Goal: Find specific page/section: Find specific page/section

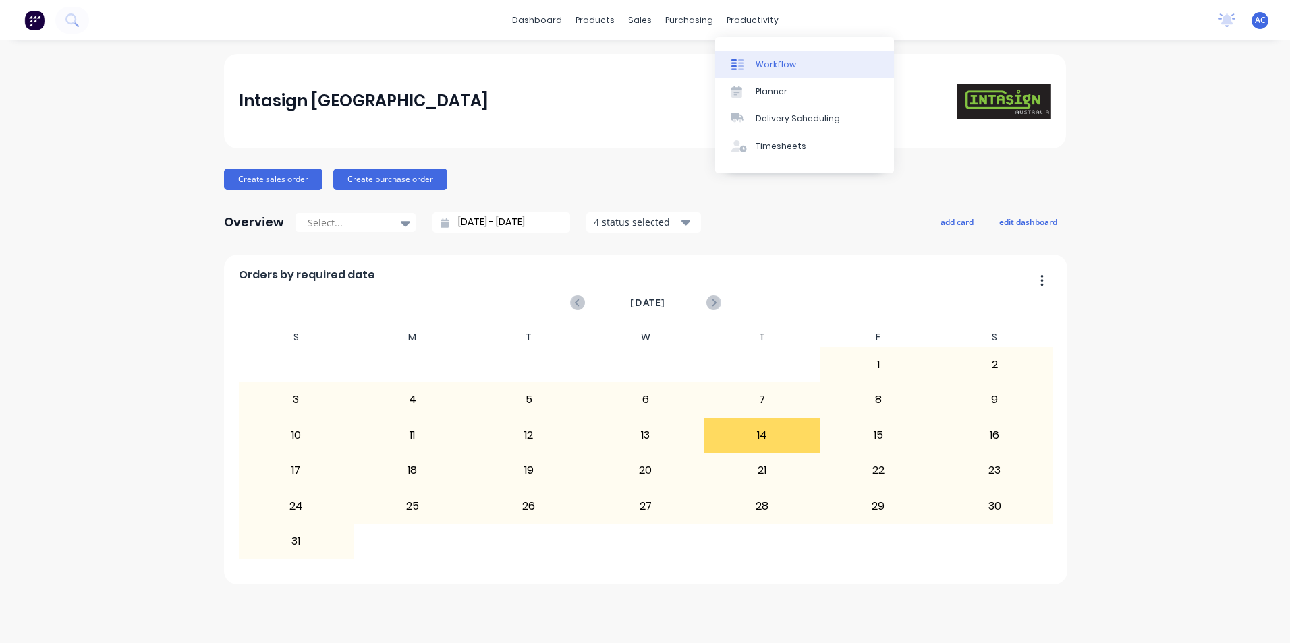
click at [763, 59] on div "Workflow" at bounding box center [775, 65] width 40 height 12
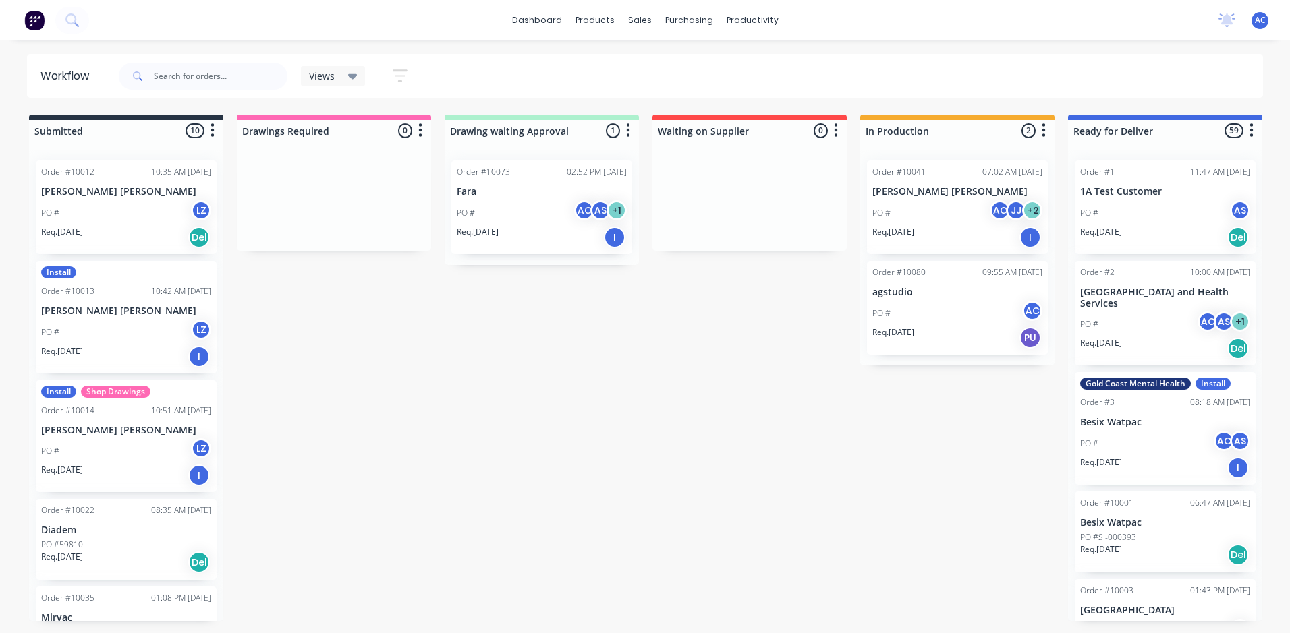
click at [399, 79] on icon "button" at bounding box center [400, 75] width 15 height 17
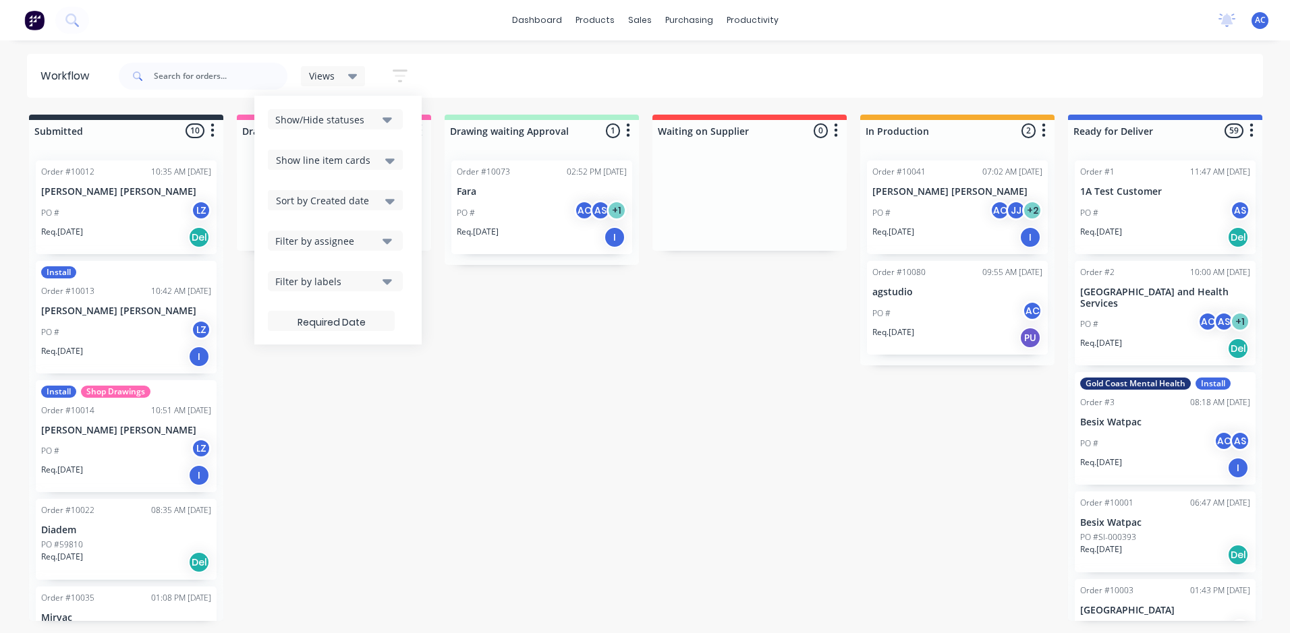
click at [362, 247] on div "Filter by assignee" at bounding box center [326, 241] width 102 height 14
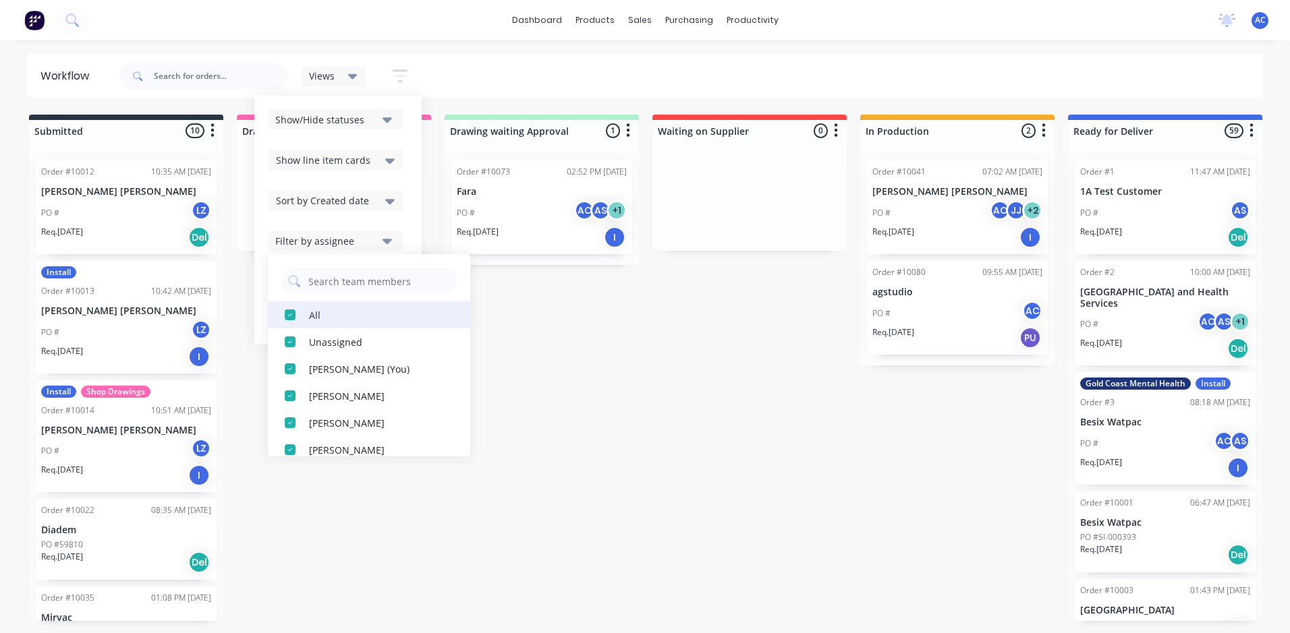
click at [301, 318] on div "button" at bounding box center [290, 314] width 27 height 27
click at [297, 316] on div "button" at bounding box center [290, 314] width 27 height 27
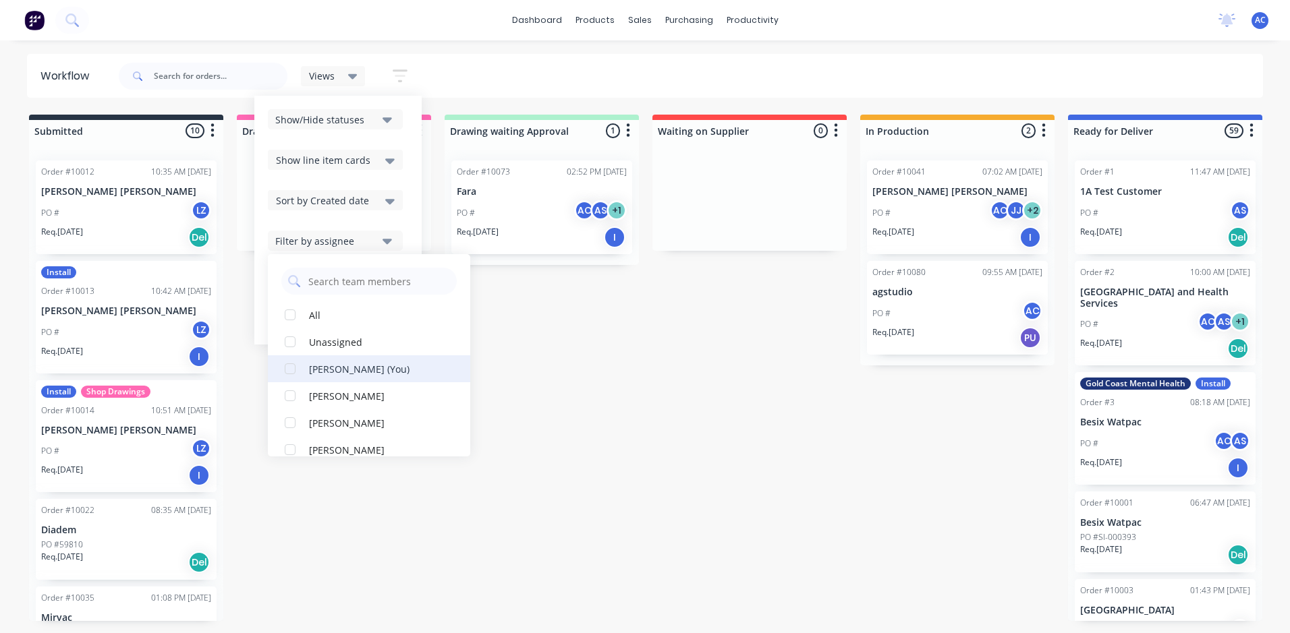
click at [299, 370] on div "button" at bounding box center [290, 368] width 27 height 27
click at [291, 371] on div "button" at bounding box center [290, 368] width 27 height 27
click at [567, 386] on div "Submitted 10 Sort By Created date Required date Order number Customer name Most…" at bounding box center [821, 368] width 1663 height 507
